Goal: Entertainment & Leisure: Browse casually

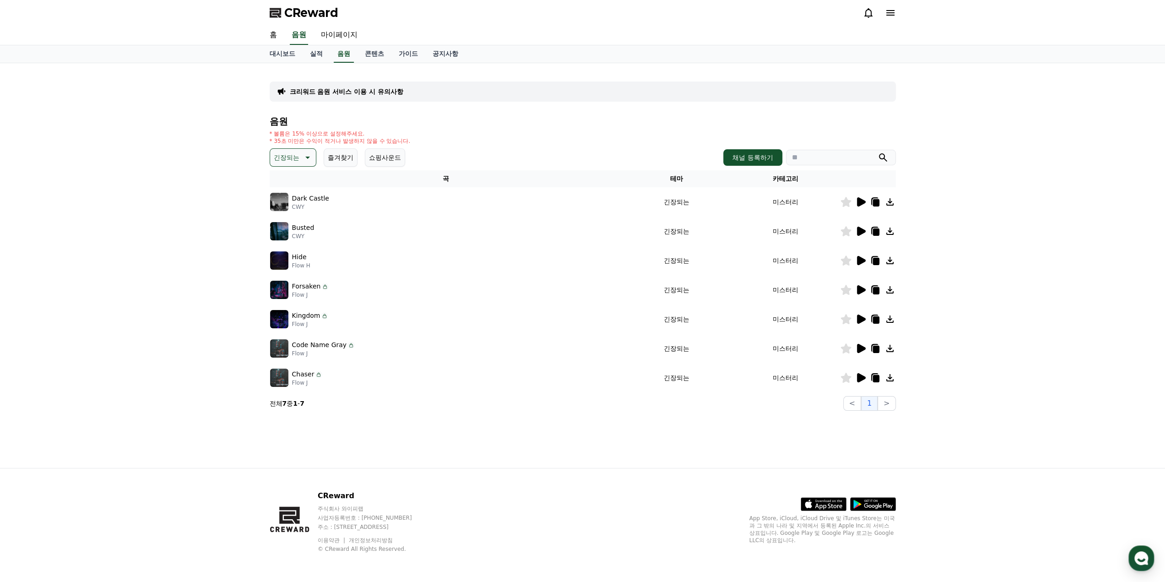
click at [343, 162] on button "즐겨찾기" at bounding box center [341, 157] width 34 height 18
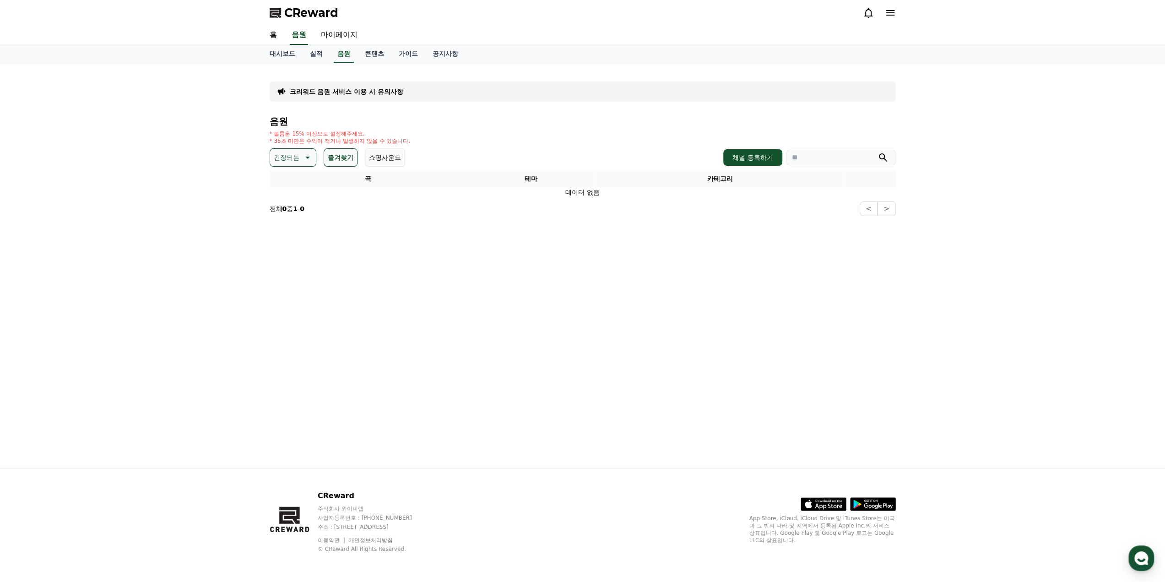
click at [299, 160] on button "긴장되는" at bounding box center [293, 157] width 47 height 18
click at [446, 150] on div "긴장되는 테마 전체 환상적인 호기심 어두운 밝은 통통튀는 신나는 반전 웅장한 드라마틱 즐거움 분위기있는 EDM 그루브 슬픈 잔잔한 귀여운 감동…" at bounding box center [583, 157] width 626 height 18
click at [336, 157] on button "즐겨찾기" at bounding box center [341, 157] width 34 height 18
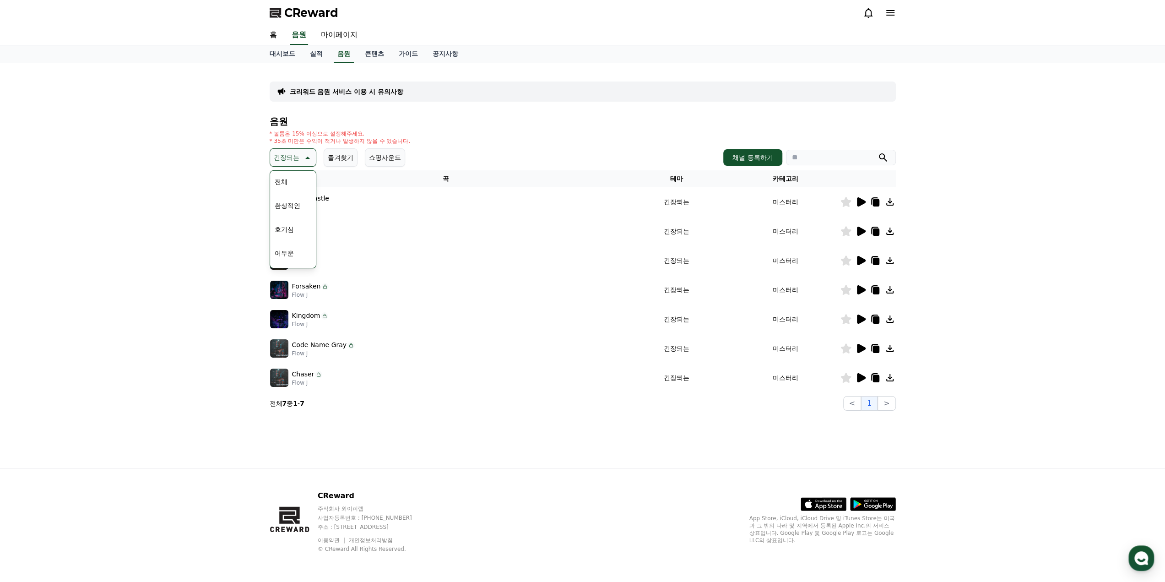
click at [847, 319] on icon at bounding box center [845, 319] width 11 height 10
click at [297, 182] on div "전체 환상적인 호기심 어두운 밝은 통통튀는 신나는 반전 웅장한 드라마틱 즐거움 분위기있는 EDM 그루브 슬픈 잔잔한 귀여운 감동적인 긴장되는 …" at bounding box center [293, 408] width 44 height 472
click at [275, 178] on button "전체" at bounding box center [281, 182] width 20 height 20
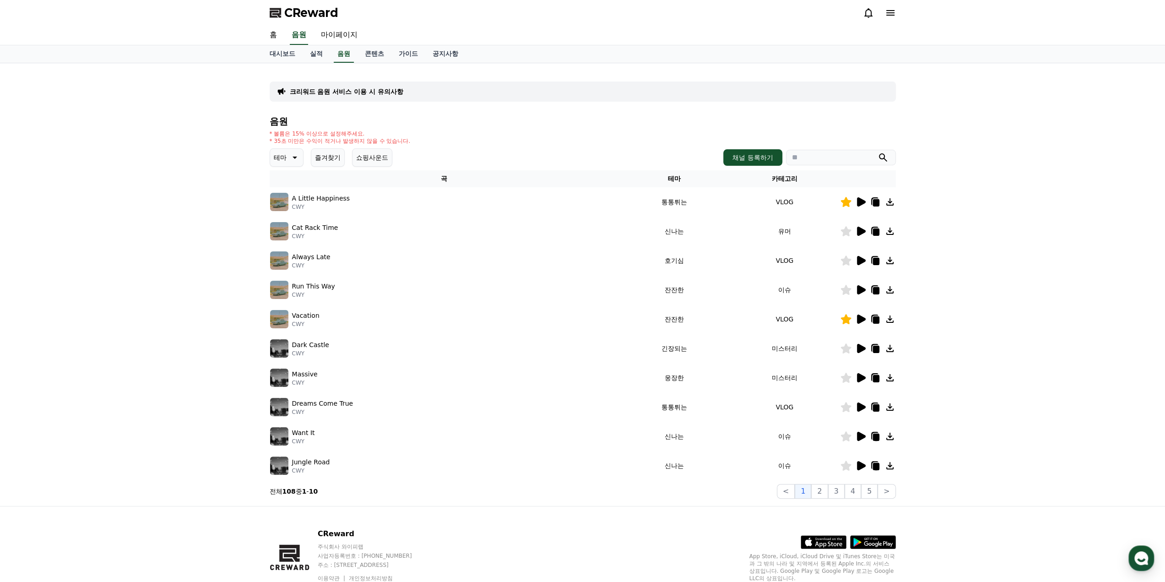
click at [330, 158] on button "즐겨찾기" at bounding box center [328, 157] width 34 height 18
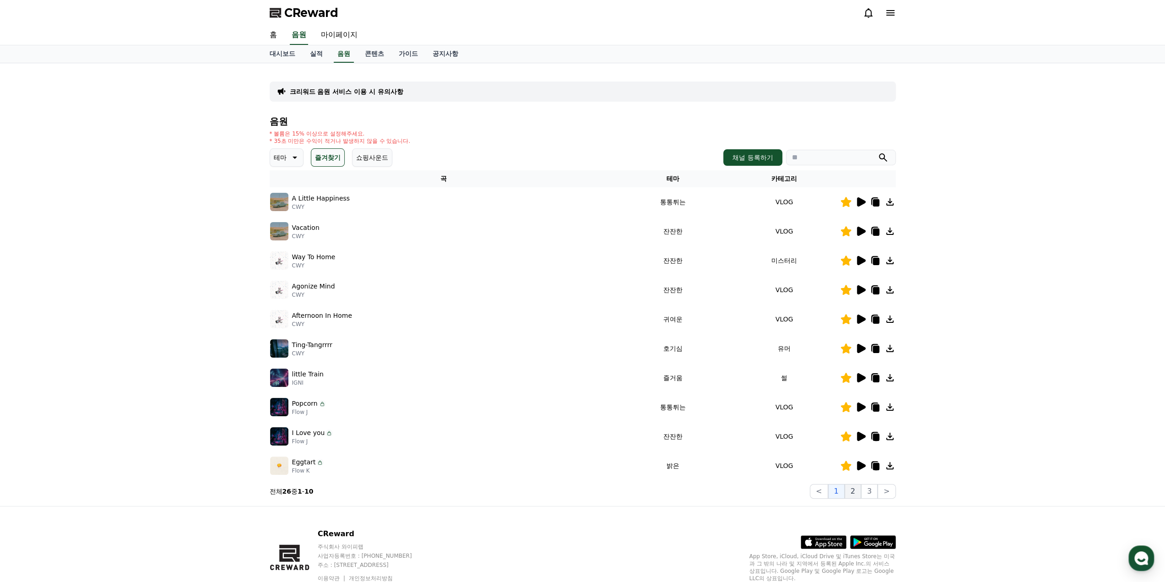
click at [853, 490] on button "2" at bounding box center [852, 491] width 16 height 15
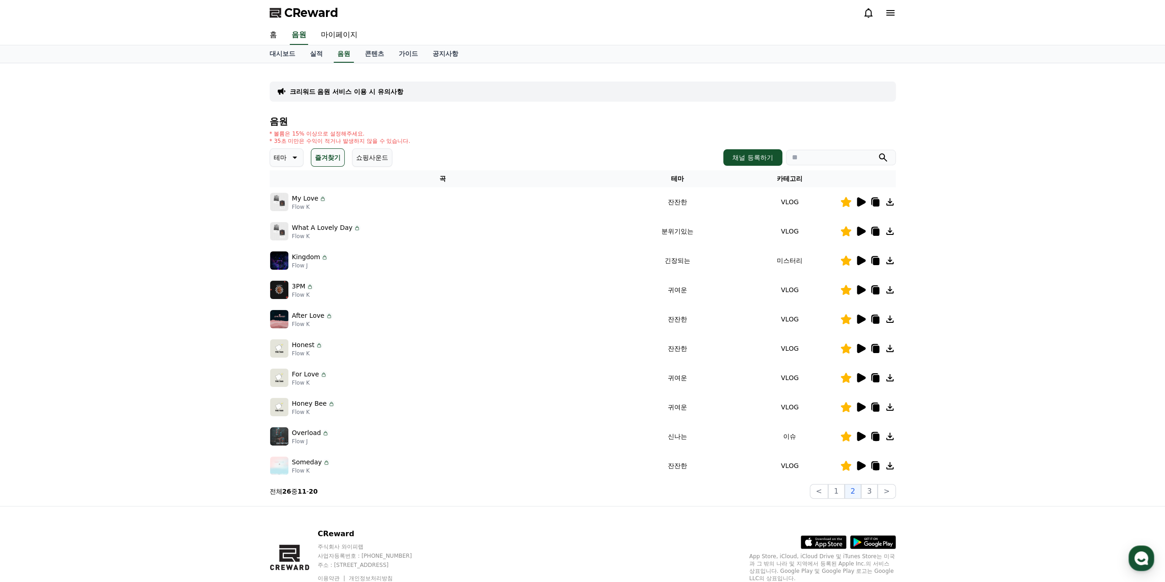
click at [863, 405] on icon at bounding box center [860, 406] width 11 height 11
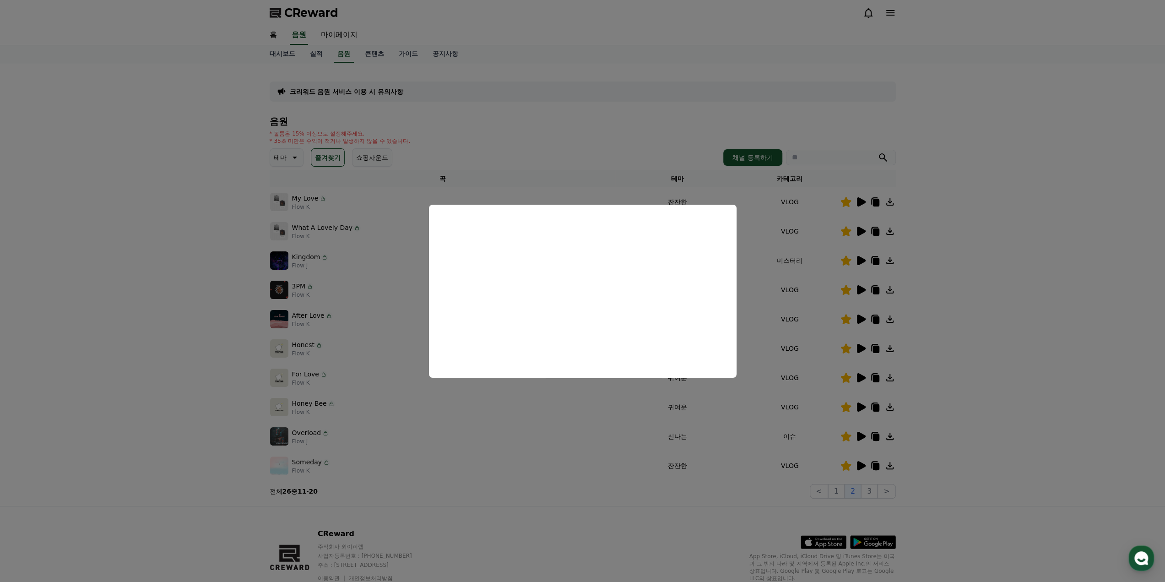
click at [965, 320] on button "close modal" at bounding box center [582, 291] width 1165 height 582
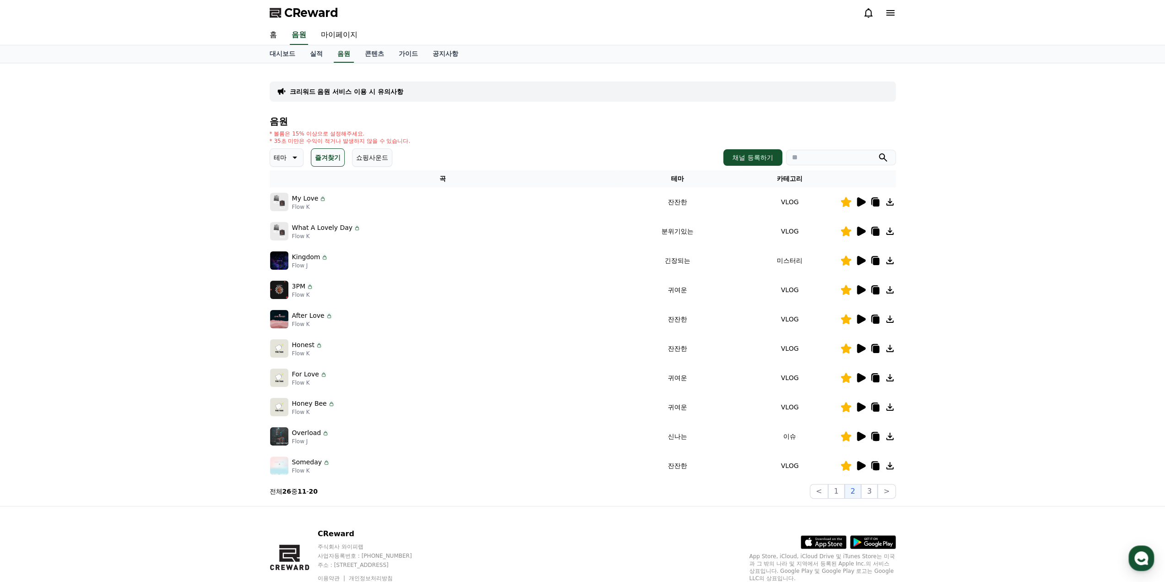
click at [872, 407] on icon at bounding box center [875, 406] width 11 height 11
